Goal: Check status: Check status

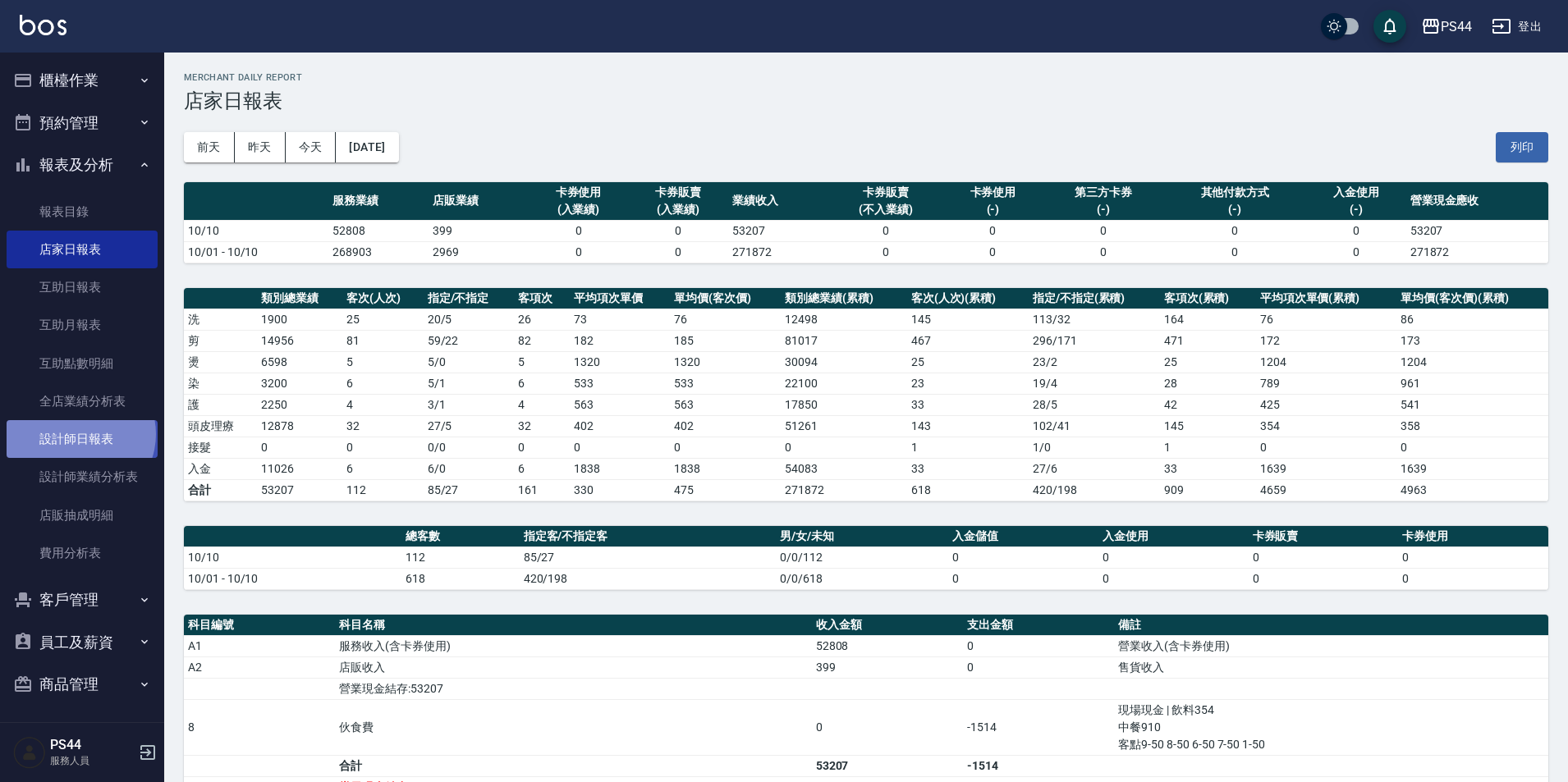
click at [79, 434] on link "設計師日報表" at bounding box center [81, 438] width 151 height 37
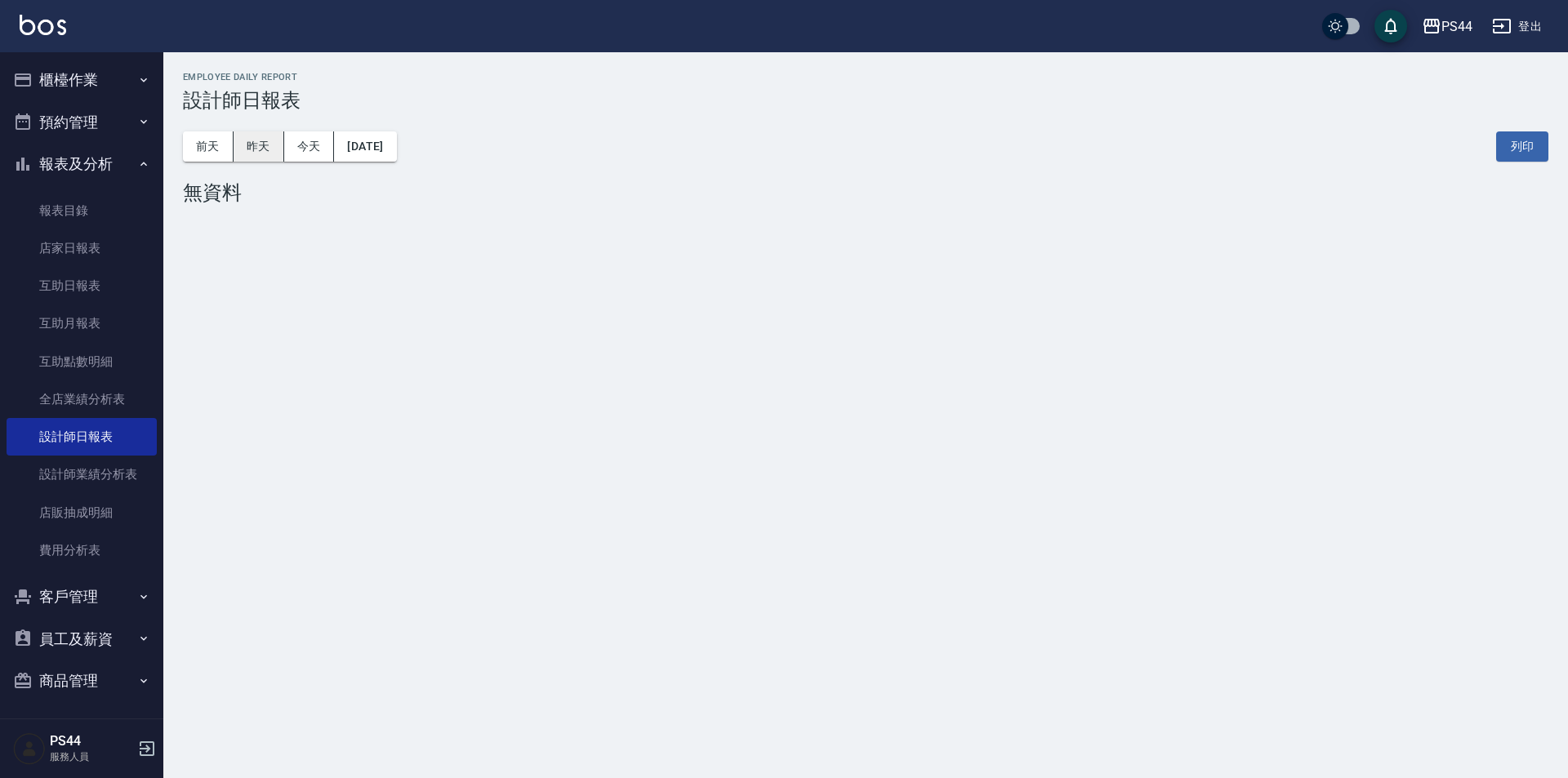
click at [259, 155] on button "昨天" at bounding box center [259, 146] width 51 height 30
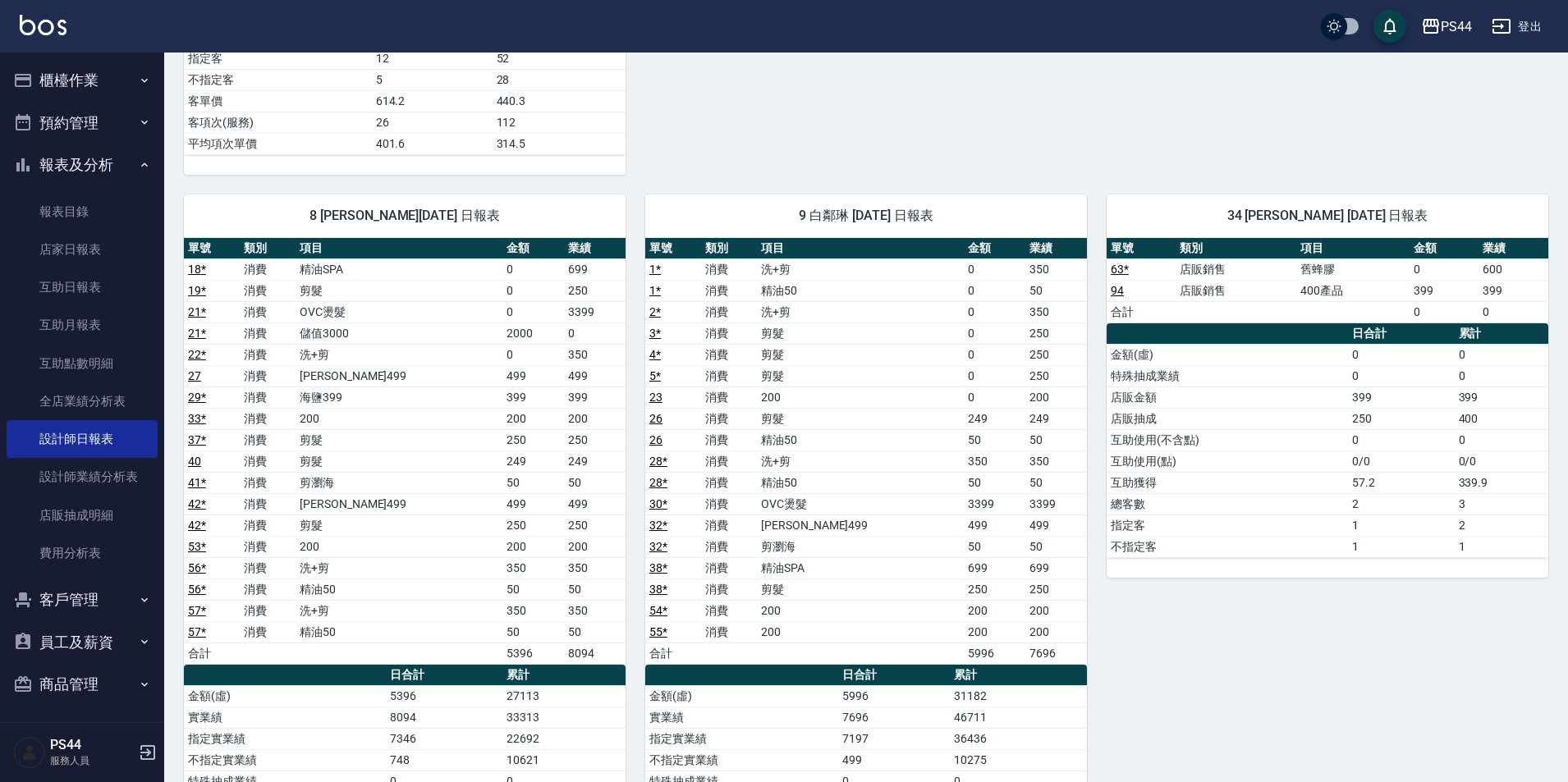
scroll to position [2911, 0]
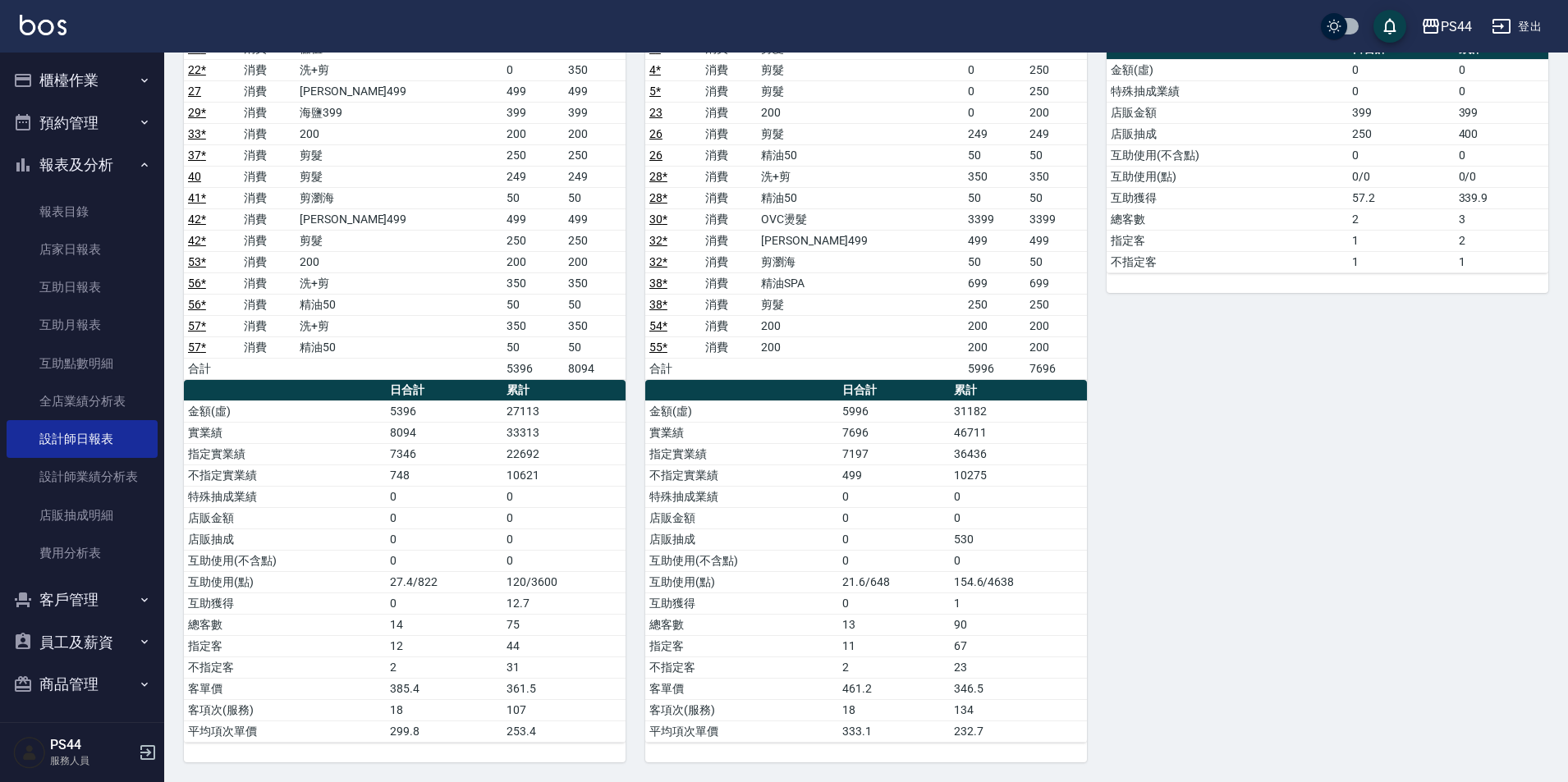
drag, startPoint x: 370, startPoint y: 348, endPoint x: 444, endPoint y: 324, distance: 77.8
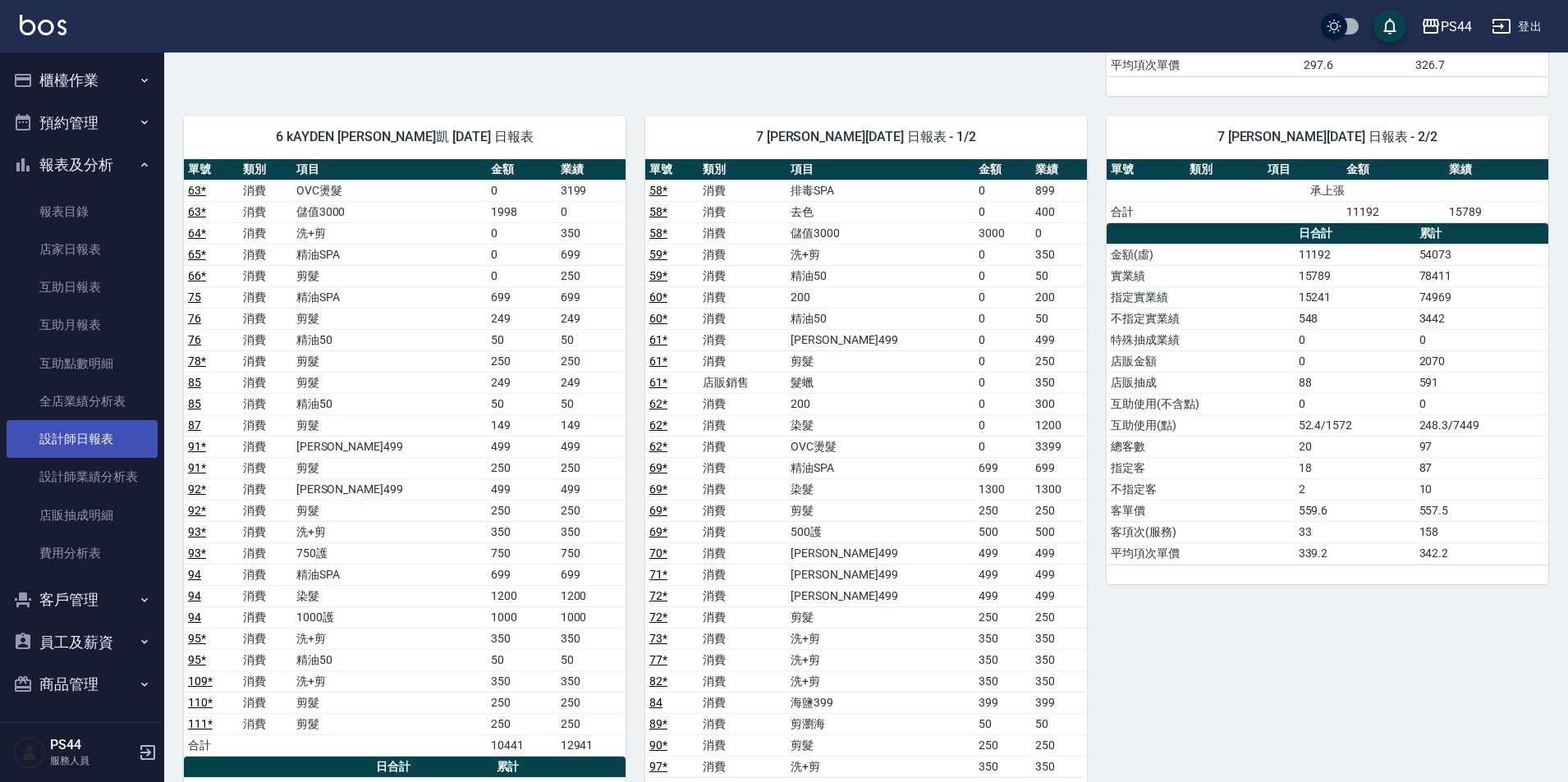
scroll to position [1598, 0]
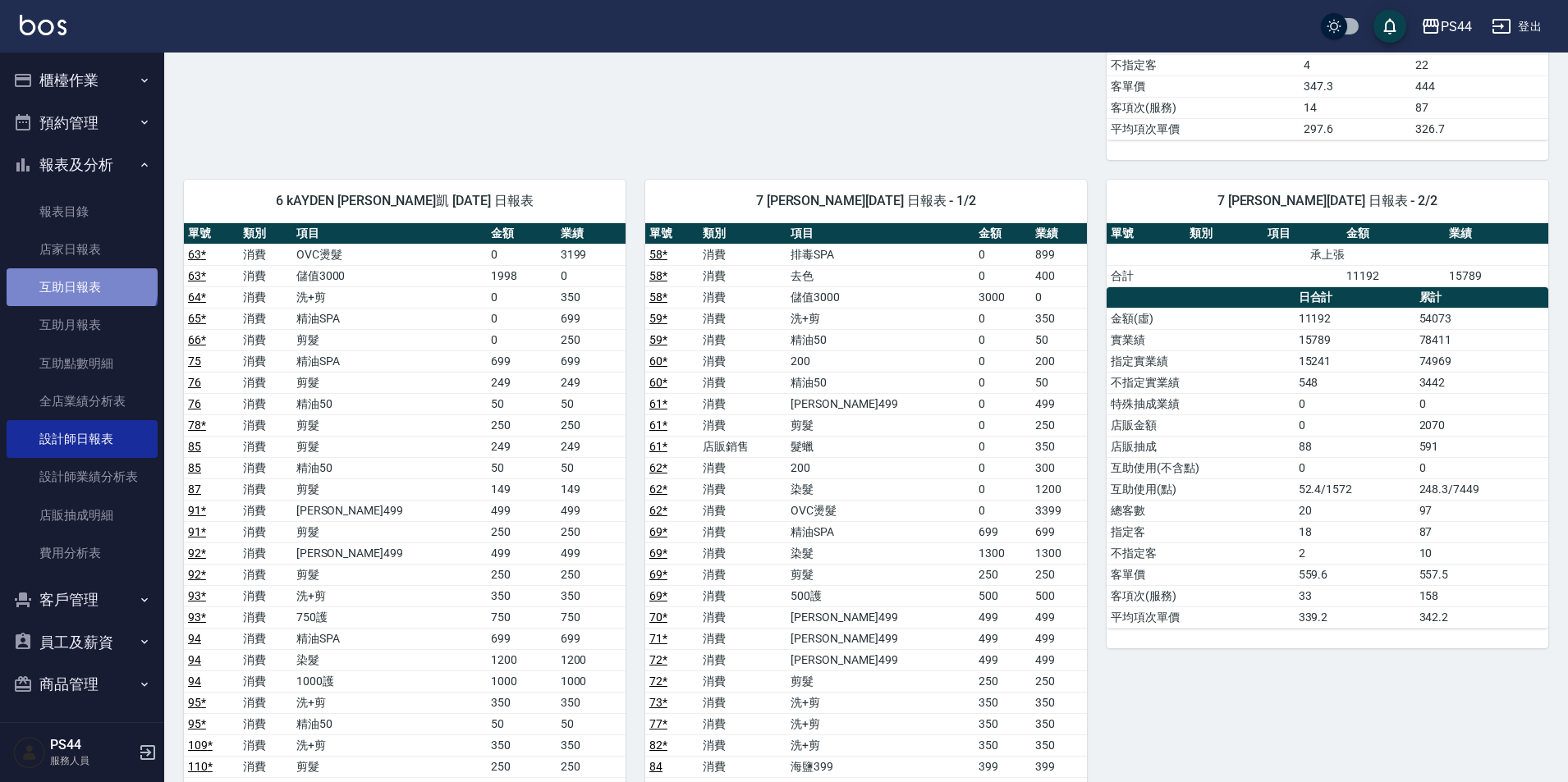
click at [81, 284] on link "互助日報表" at bounding box center [81, 286] width 151 height 37
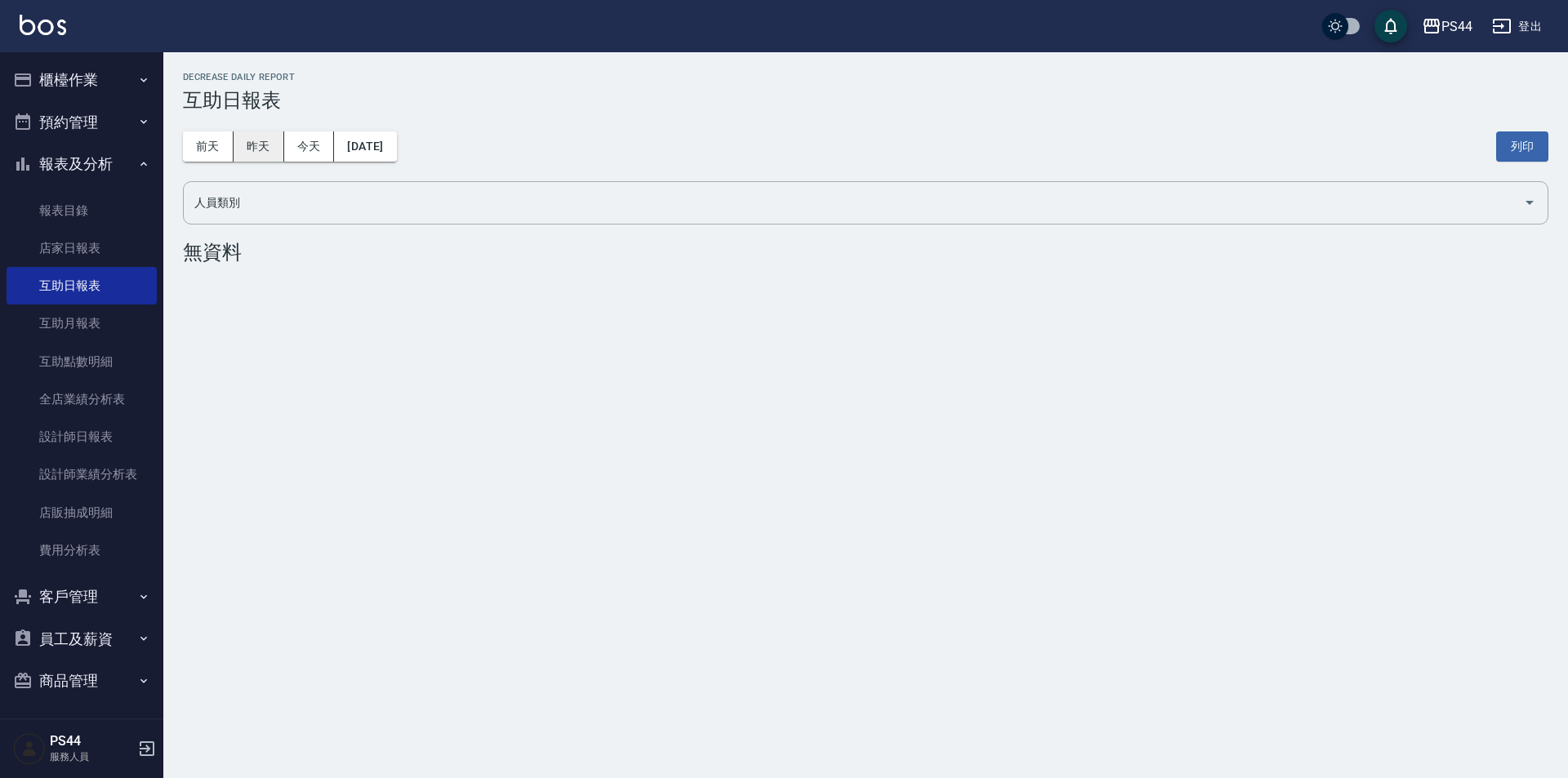
click at [248, 150] on button "昨天" at bounding box center [259, 146] width 51 height 30
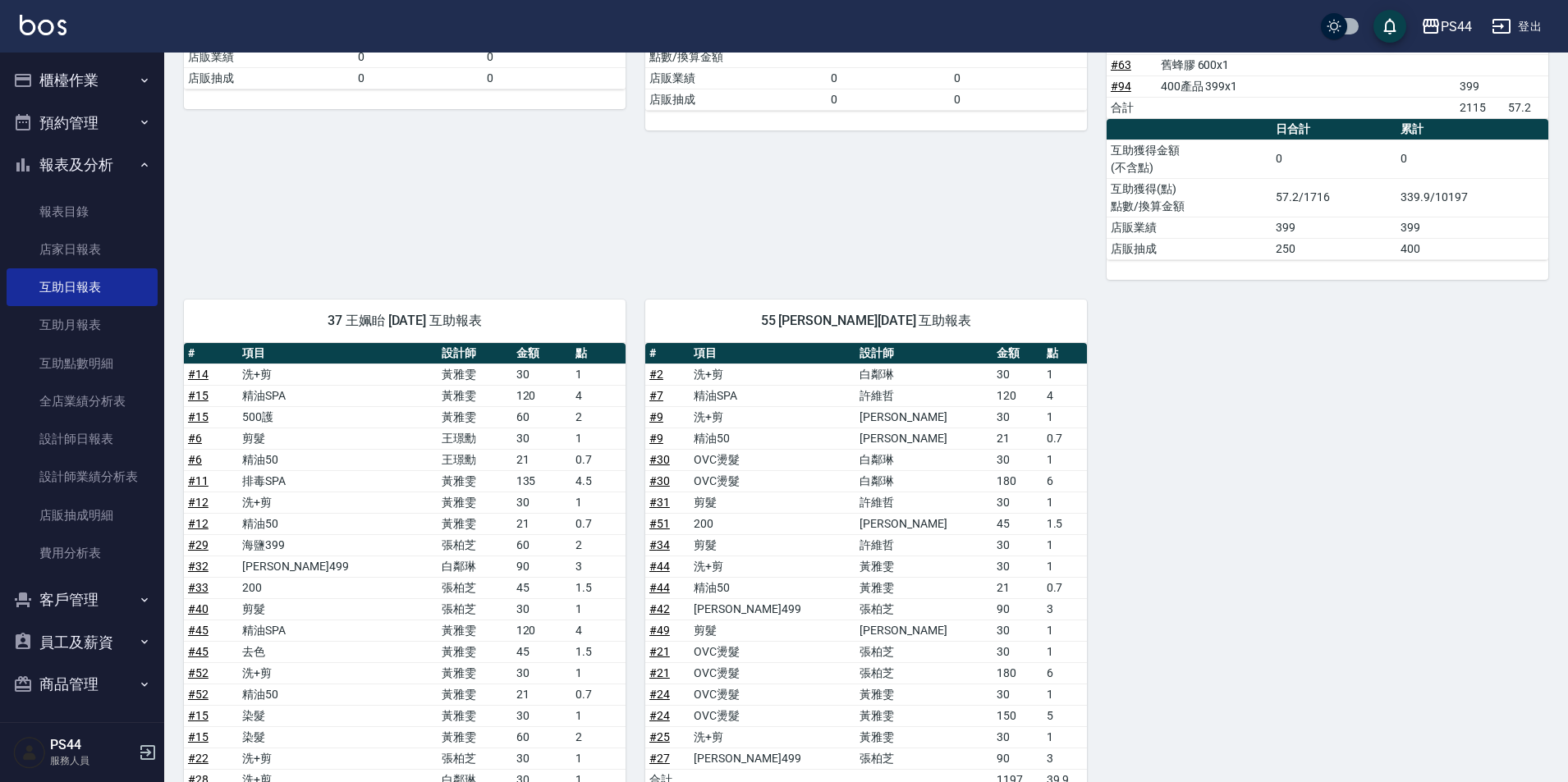
scroll to position [1999, 0]
